Goal: Find specific page/section: Find specific page/section

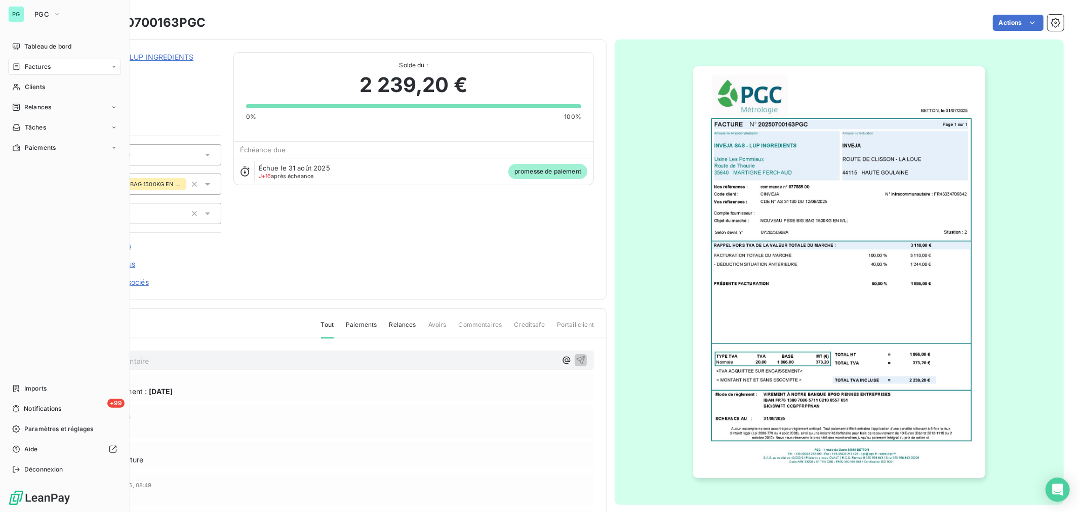
click at [23, 11] on div "PG" at bounding box center [16, 14] width 16 height 16
click at [65, 7] on button "PGC" at bounding box center [47, 14] width 39 height 16
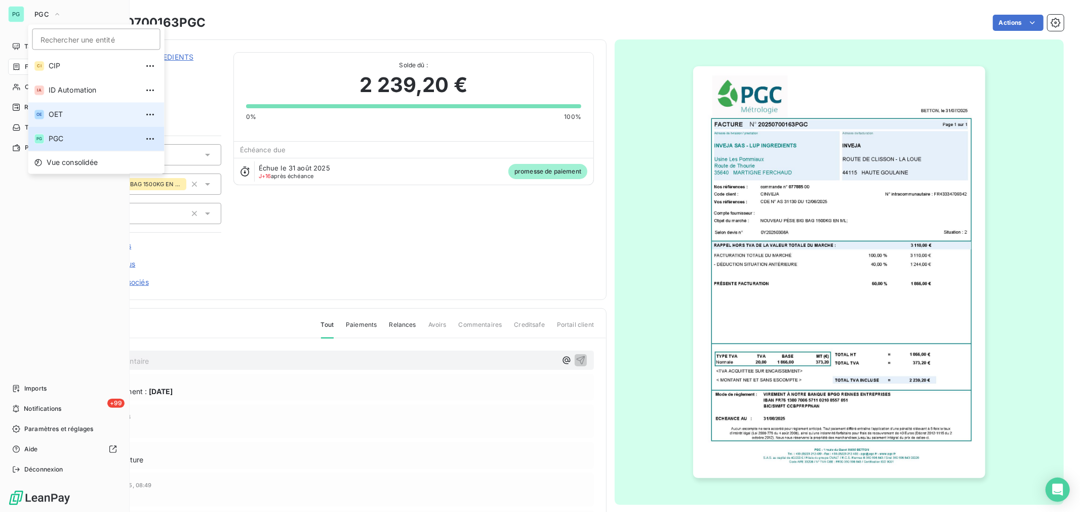
click at [56, 108] on li "OE OET" at bounding box center [96, 114] width 136 height 24
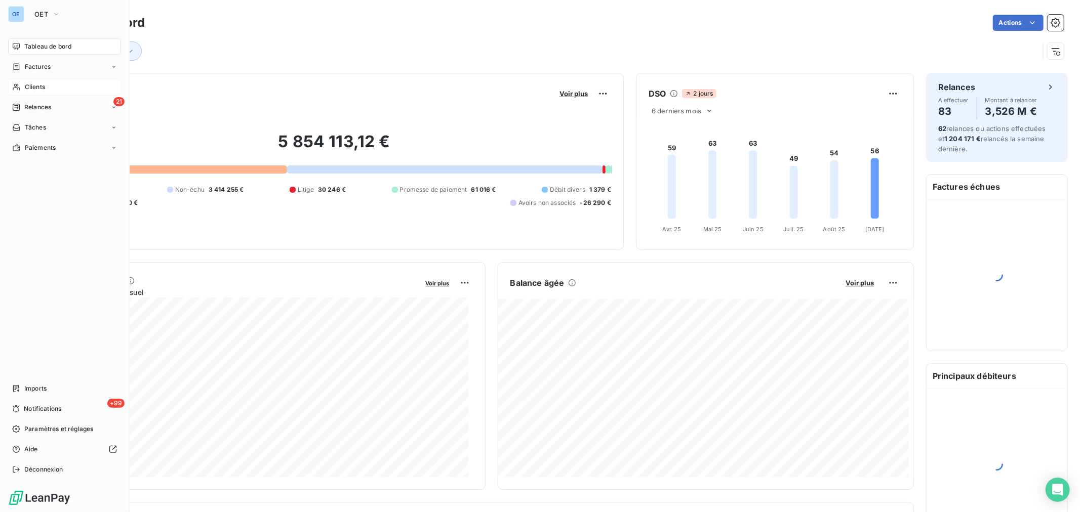
click at [50, 88] on div "Clients" at bounding box center [64, 87] width 113 height 16
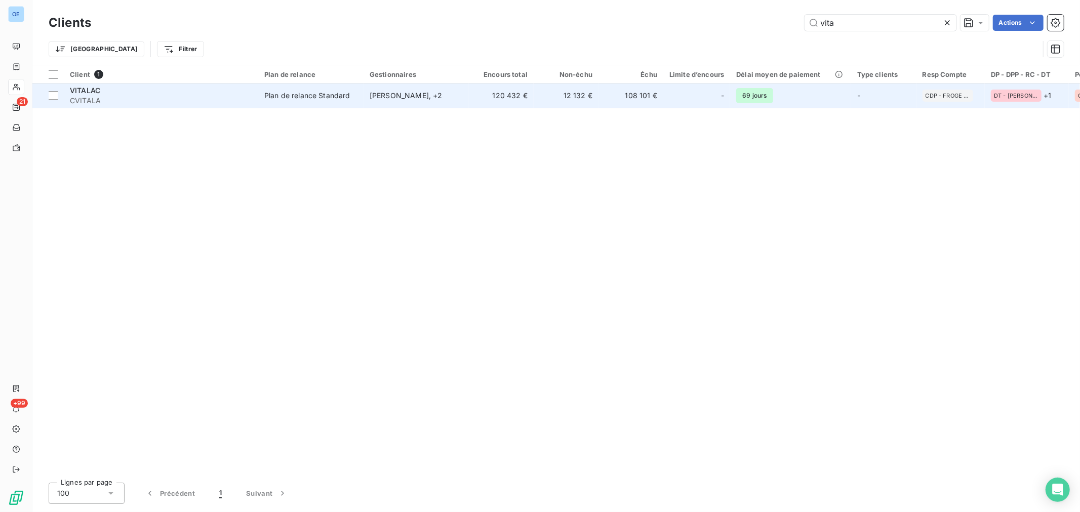
type input "vita"
click at [475, 104] on td "120 432 €" at bounding box center [501, 96] width 65 height 24
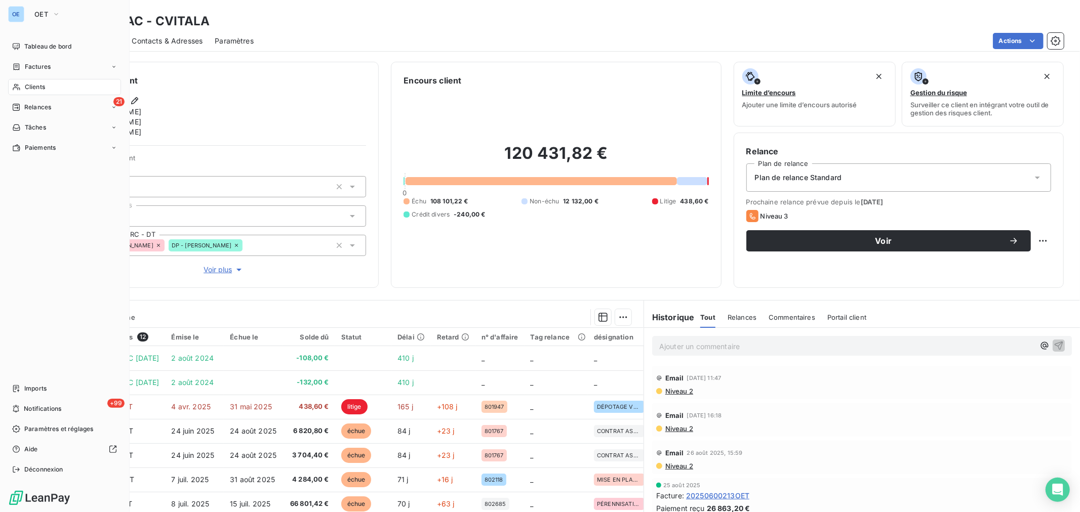
click at [45, 90] on span "Clients" at bounding box center [35, 87] width 20 height 9
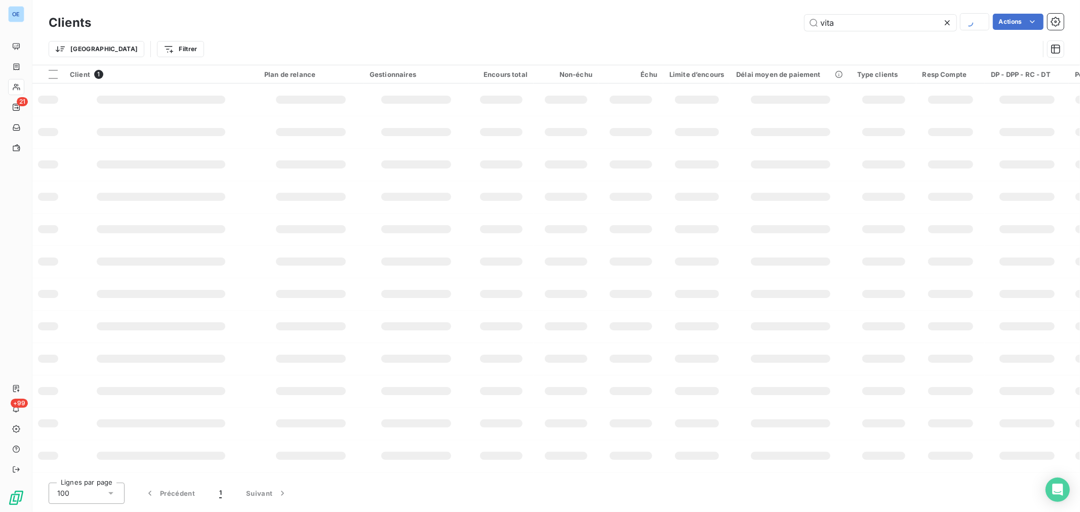
drag, startPoint x: 863, startPoint y: 12, endPoint x: 807, endPoint y: 32, distance: 59.7
click at [820, 26] on div "Clients vita Actions" at bounding box center [556, 22] width 1015 height 21
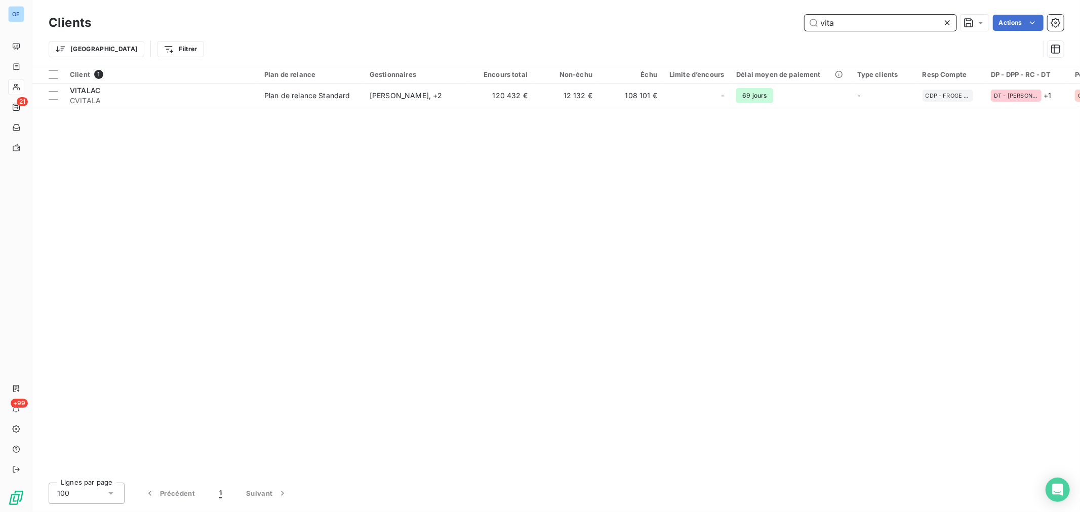
click at [837, 27] on input "vita" at bounding box center [881, 23] width 152 height 16
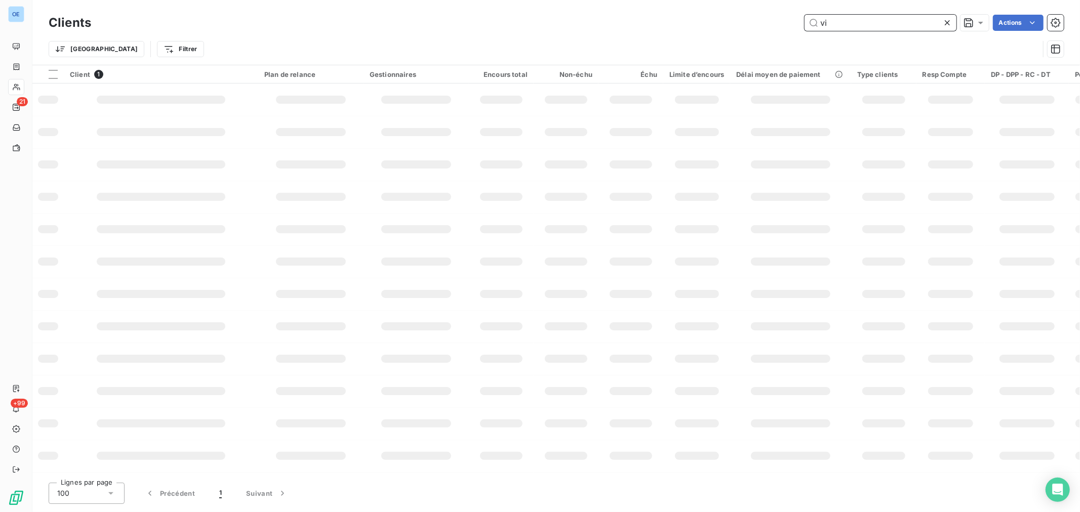
type input "v"
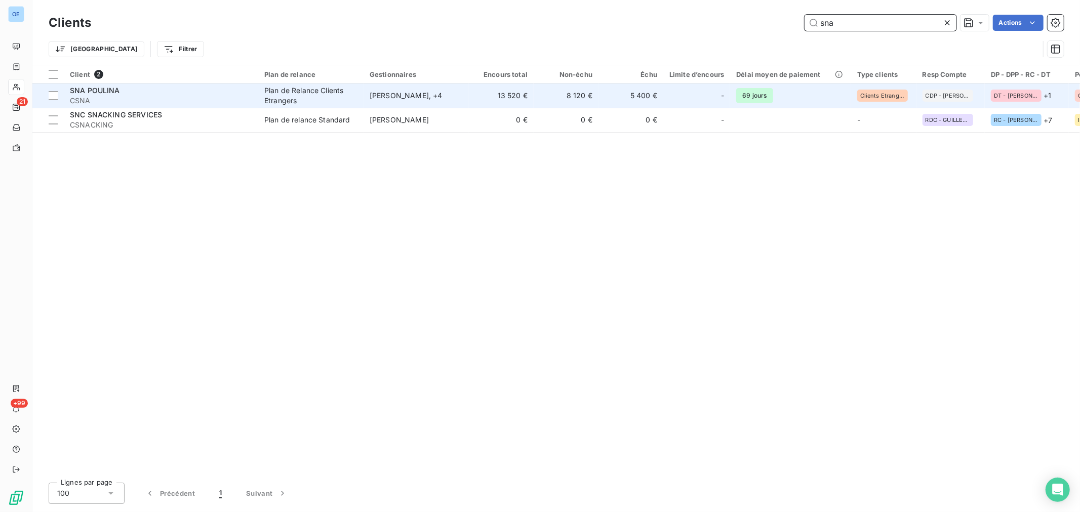
type input "sna"
click at [603, 98] on td "5 400 €" at bounding box center [630, 96] width 65 height 24
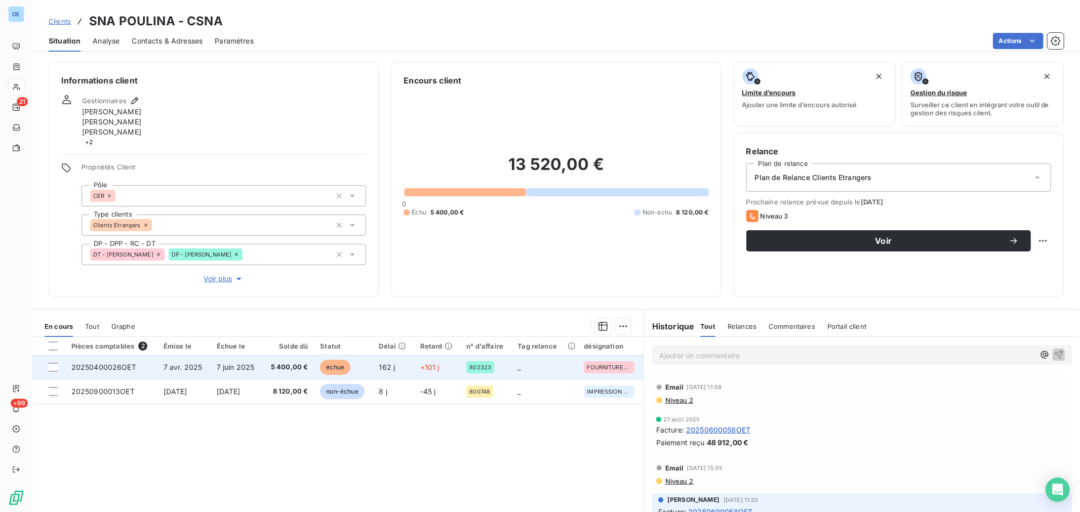
click at [451, 373] on td "+101 j" at bounding box center [437, 367] width 47 height 24
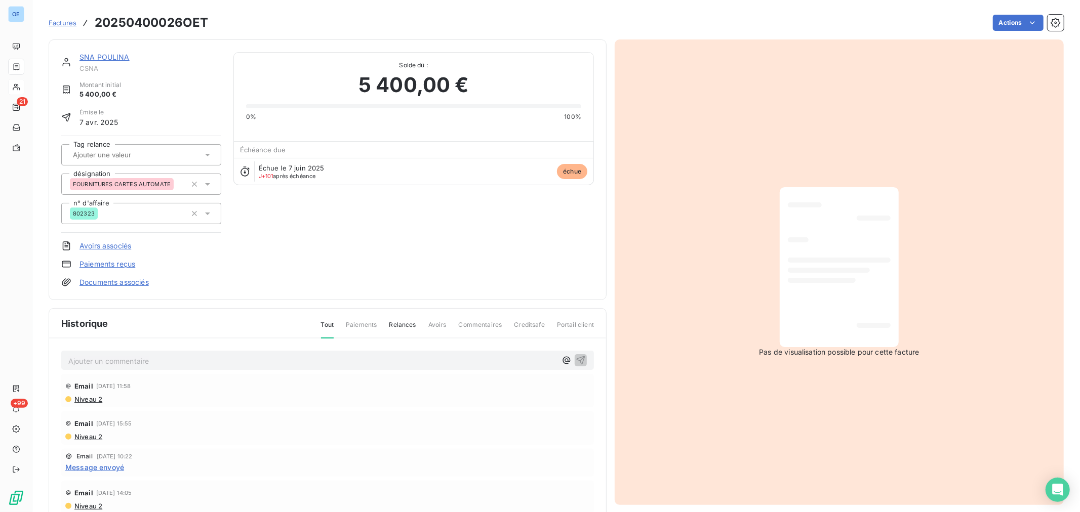
click at [206, 365] on p "Ajouter un commentaire ﻿" at bounding box center [312, 361] width 488 height 13
click at [79, 362] on span "Swit reçu le 16/09" at bounding box center [98, 360] width 61 height 9
click at [153, 363] on p "Swift reçu le 16/09" at bounding box center [312, 361] width 488 height 12
